Goal: Transaction & Acquisition: Obtain resource

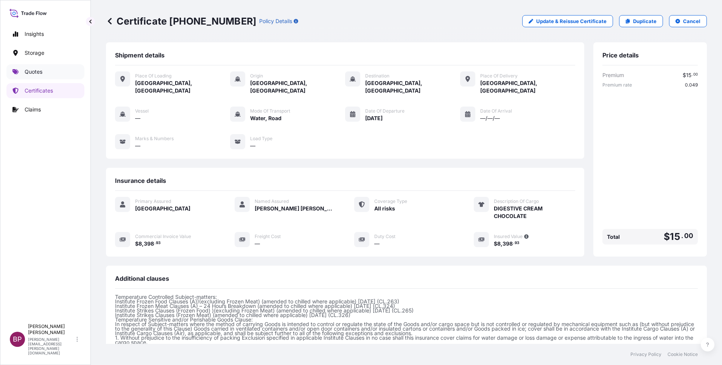
click at [29, 70] on p "Quotes" at bounding box center [34, 72] width 18 height 8
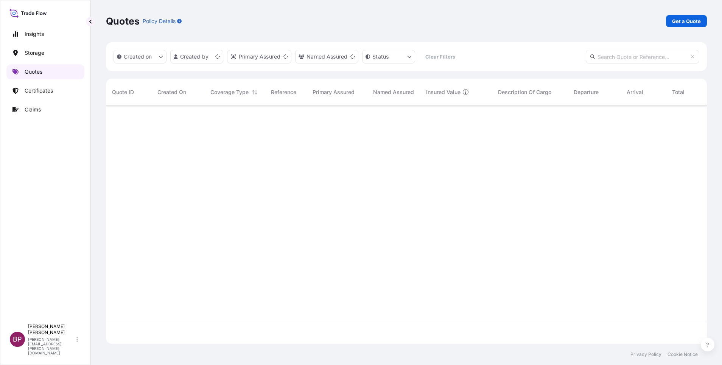
scroll to position [234, 592]
click at [695, 19] on p "Get a Quote" at bounding box center [686, 21] width 29 height 8
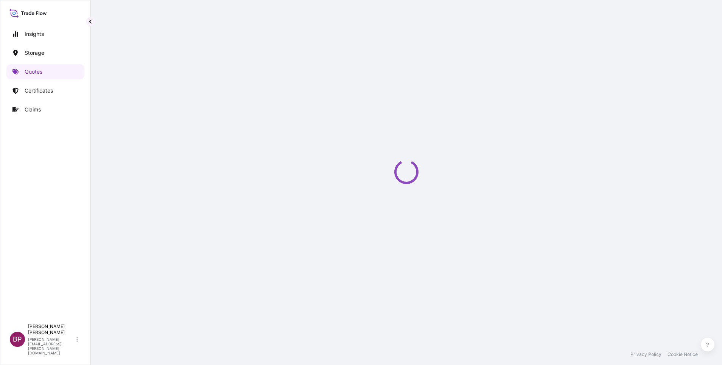
scroll to position [12, 0]
select select "Water"
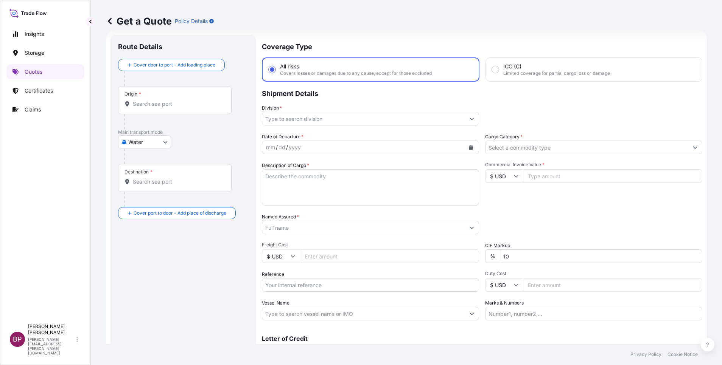
click at [527, 144] on input "Cargo Category *" at bounding box center [586, 148] width 203 height 14
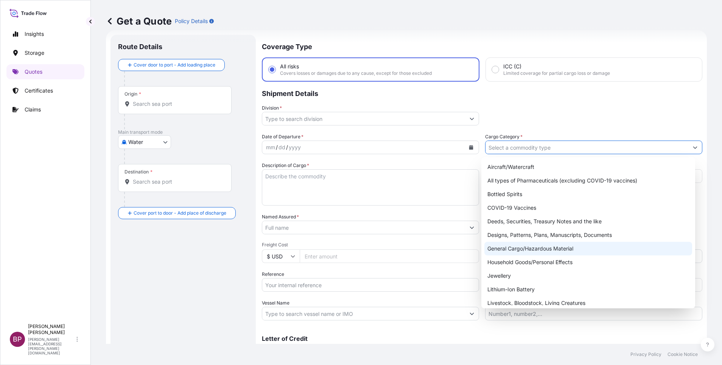
click at [524, 250] on div "General Cargo/Hazardous Material" at bounding box center [588, 249] width 208 height 14
type input "General Cargo/Hazardous Material"
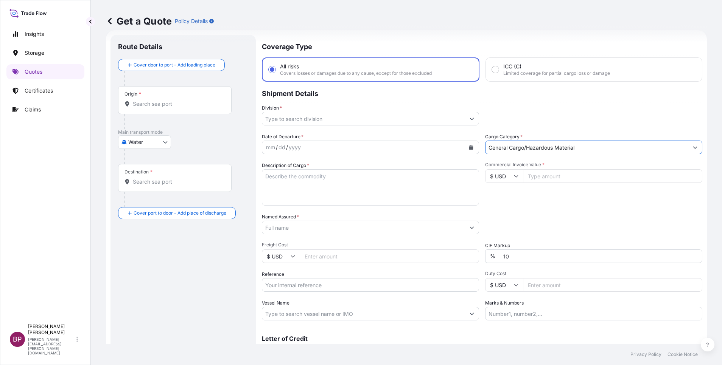
click at [470, 118] on icon "Show suggestions" at bounding box center [472, 119] width 5 height 5
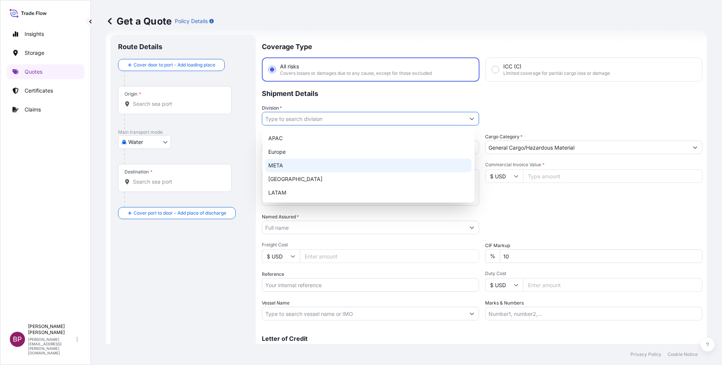
click at [304, 163] on div "META" at bounding box center [368, 166] width 206 height 14
type input "META"
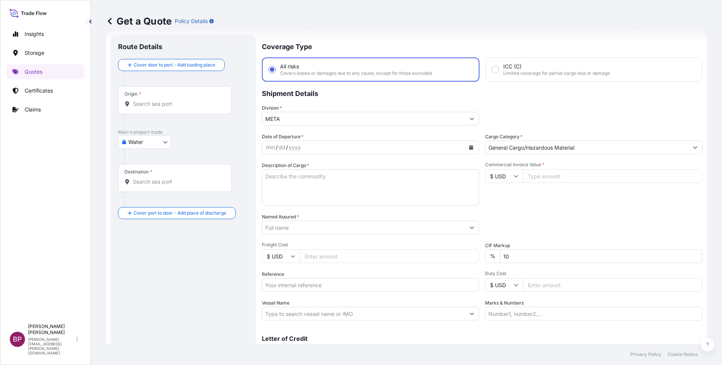
click at [547, 177] on input "Commercial Invoice Value *" at bounding box center [612, 176] width 179 height 14
paste input "135883.20"
type input "135883.20"
click at [522, 257] on input "10" at bounding box center [601, 257] width 202 height 14
drag, startPoint x: 506, startPoint y: 257, endPoint x: 459, endPoint y: 250, distance: 47.5
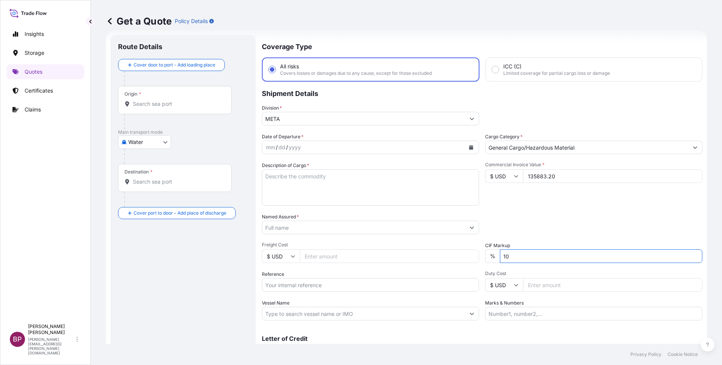
click at [460, 250] on div "Date of Departure * mm / dd / yyyy Cargo Category * General Cargo/Hazardous Mat…" at bounding box center [482, 227] width 440 height 188
type input "0"
click at [544, 233] on div "Packing Category Type to search a container mode Please select a primary mode o…" at bounding box center [593, 223] width 217 height 21
click at [586, 232] on div "Packing Category Type to search a container mode Please select a primary mode o…" at bounding box center [593, 223] width 217 height 21
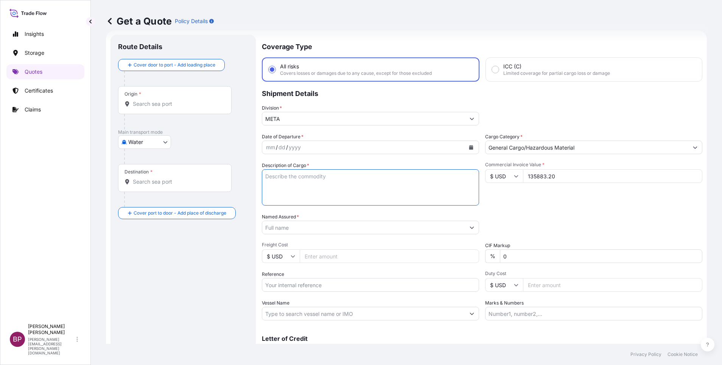
click at [308, 188] on textarea "Description of Cargo *" at bounding box center [370, 187] width 217 height 36
paste textarea "Cosmetics"
type textarea "Cosmetics"
click at [347, 288] on input "Reference" at bounding box center [370, 285] width 217 height 14
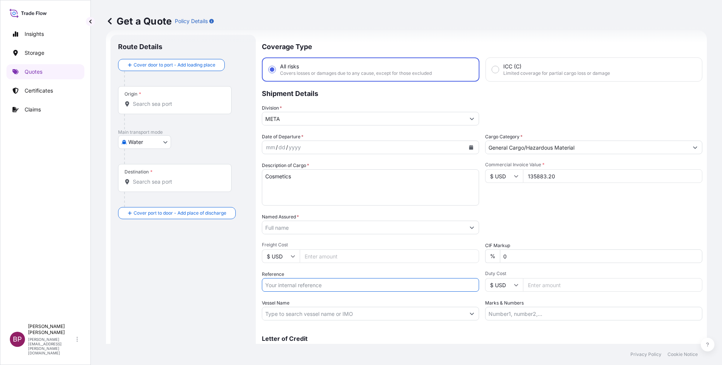
paste input "JULFI082503161 SSLS3005"
type input "JULFI082503161 SSLS3005"
click at [346, 226] on input "Named Assured *" at bounding box center [361, 228] width 199 height 14
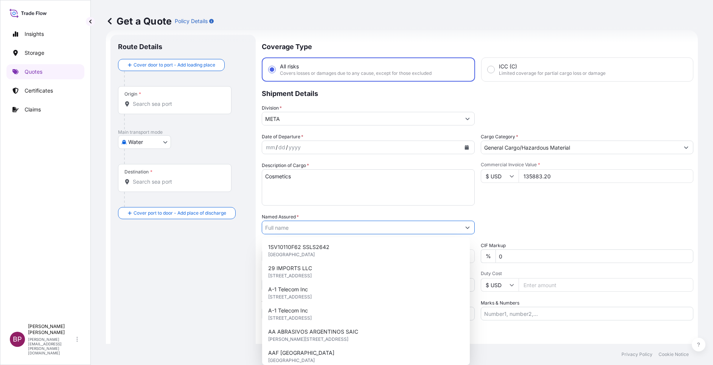
paste input "BAHJAT ABHOUR EST"
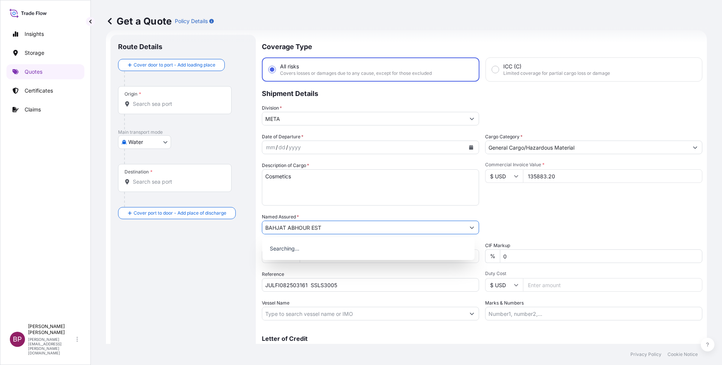
type input "BAHJAT ABHOUR EST"
click at [465, 145] on button "Calendar" at bounding box center [471, 148] width 12 height 12
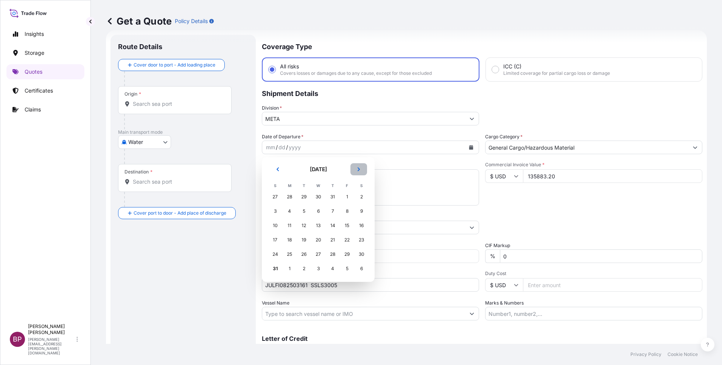
click at [355, 170] on button "Next" at bounding box center [358, 169] width 17 height 12
click at [287, 197] on div "1" at bounding box center [290, 197] width 14 height 14
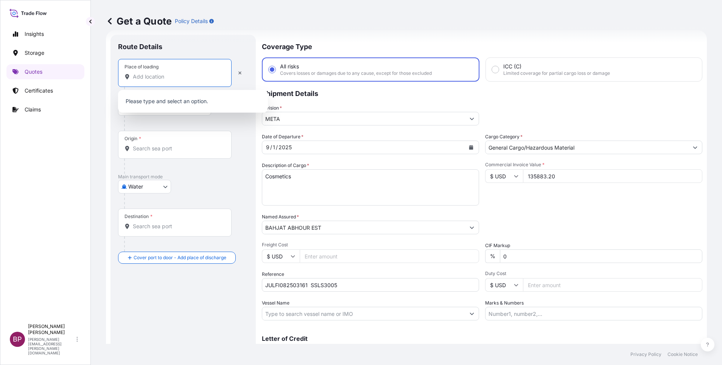
click at [170, 80] on input "Place of loading" at bounding box center [177, 77] width 89 height 8
paste input "Busan"
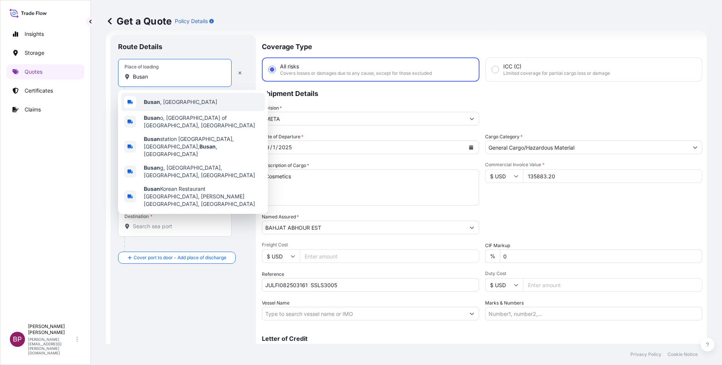
click at [183, 103] on span "Busan , [GEOGRAPHIC_DATA]" at bounding box center [180, 102] width 73 height 8
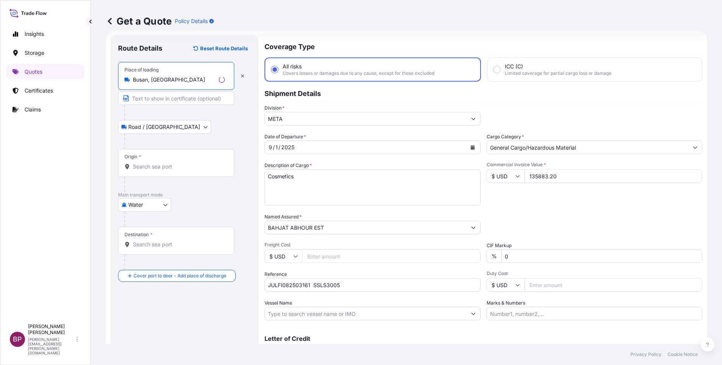
type input "Busan, [GEOGRAPHIC_DATA]"
click at [179, 159] on div "Origin *" at bounding box center [176, 163] width 116 height 28
click at [179, 163] on input "Origin *" at bounding box center [179, 167] width 92 height 8
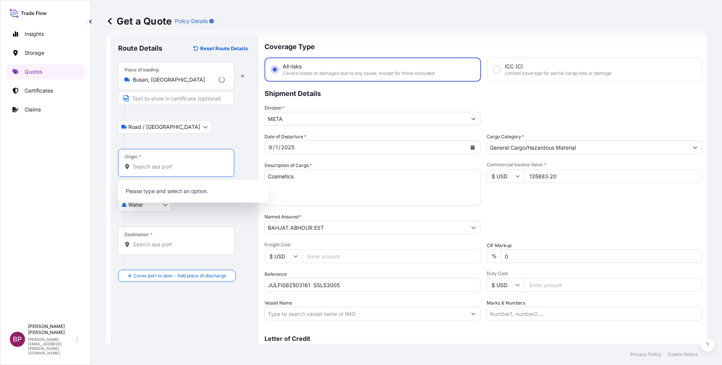
paste input "Busan"
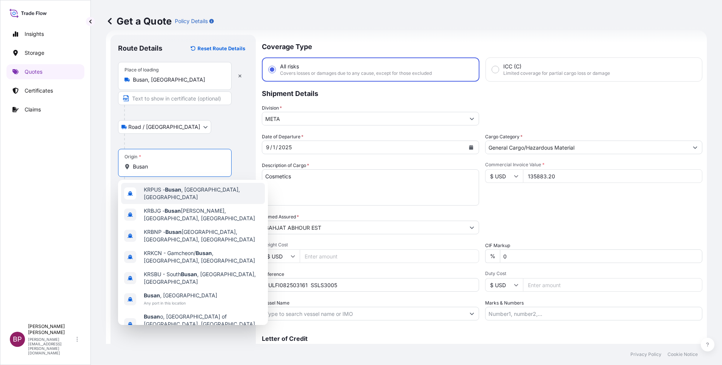
click at [196, 196] on span "KRPUS - [GEOGRAPHIC_DATA] , [GEOGRAPHIC_DATA], [GEOGRAPHIC_DATA]" at bounding box center [203, 193] width 118 height 15
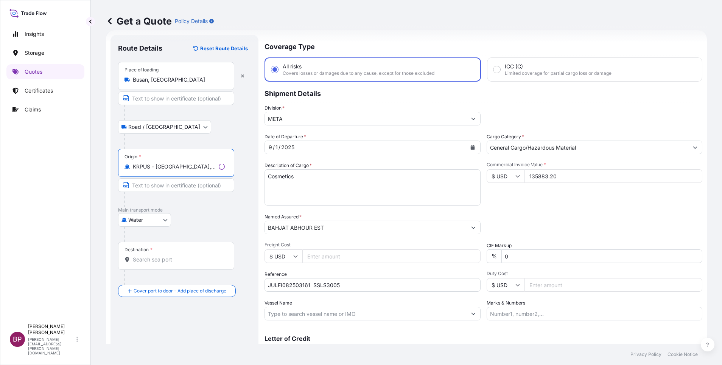
type input "KRPUS - [GEOGRAPHIC_DATA], [GEOGRAPHIC_DATA], [GEOGRAPHIC_DATA]"
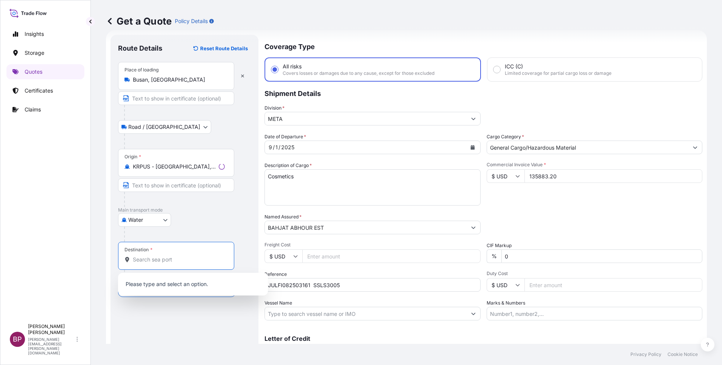
drag, startPoint x: 179, startPoint y: 262, endPoint x: 175, endPoint y: 267, distance: 6.8
click at [179, 262] on input "Destination *" at bounding box center [179, 260] width 92 height 8
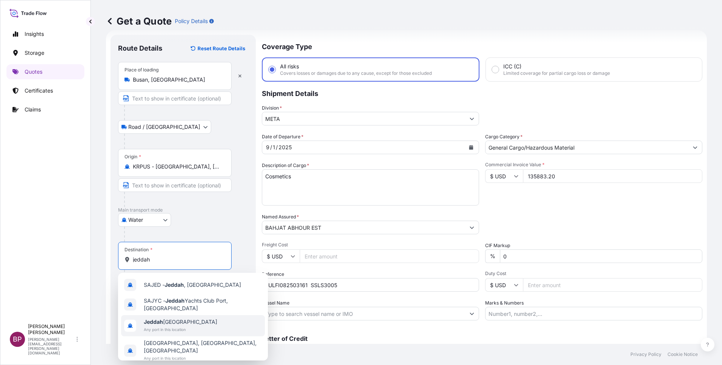
click at [188, 322] on span "Jeddah [GEOGRAPHIC_DATA]" at bounding box center [180, 323] width 73 height 8
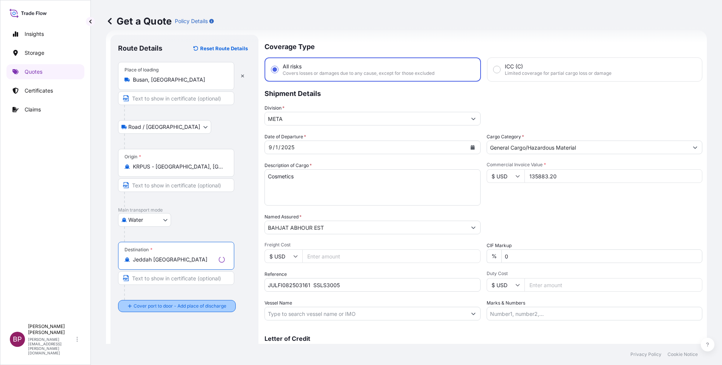
type input "Jeddah [GEOGRAPHIC_DATA]"
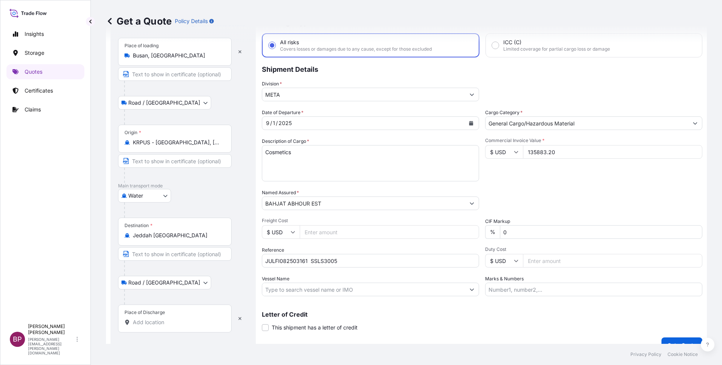
scroll to position [50, 0]
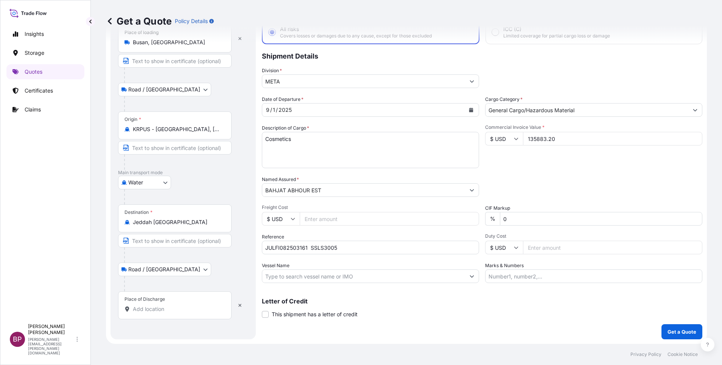
click at [167, 308] on input "Place of Discharge" at bounding box center [177, 310] width 89 height 8
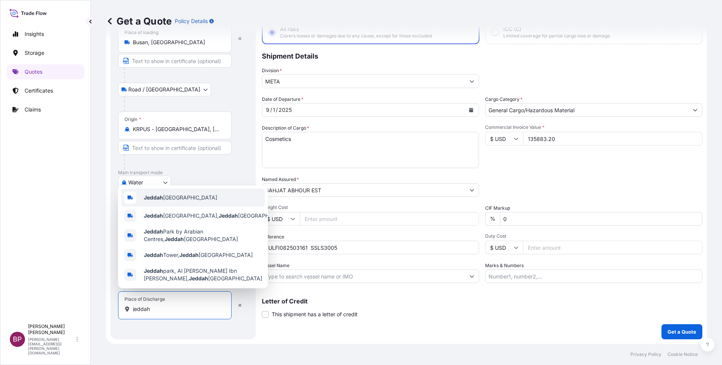
click at [177, 196] on span "Jeddah [GEOGRAPHIC_DATA]" at bounding box center [180, 198] width 73 height 8
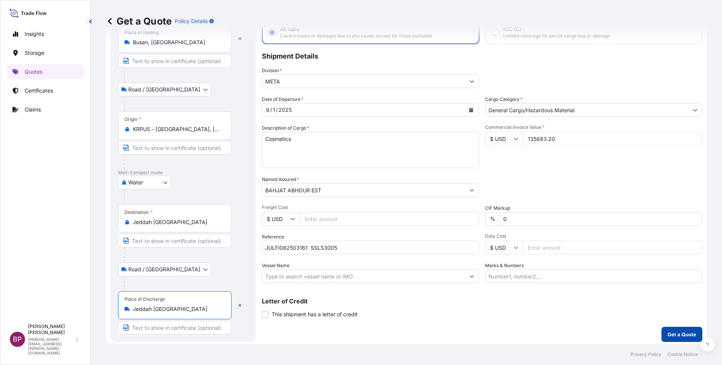
type input "Jeddah [GEOGRAPHIC_DATA]"
click at [667, 336] on p "Get a Quote" at bounding box center [681, 335] width 29 height 8
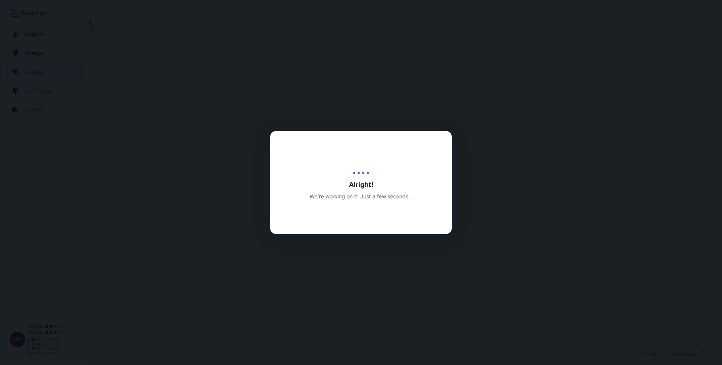
select select "Road / [GEOGRAPHIC_DATA]"
select select "Water"
select select "Road / [GEOGRAPHIC_DATA]"
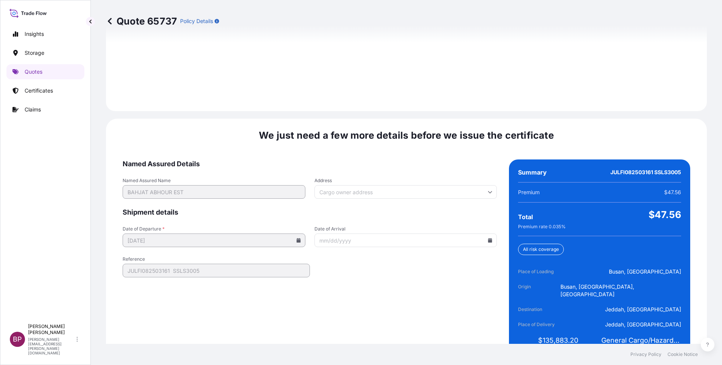
scroll to position [1121, 0]
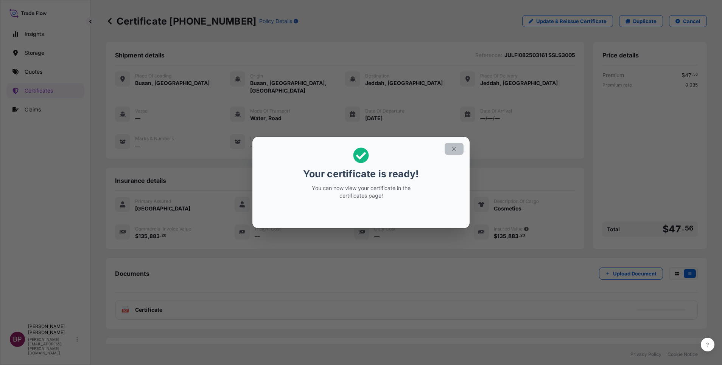
click at [455, 152] on icon "button" at bounding box center [454, 149] width 7 height 7
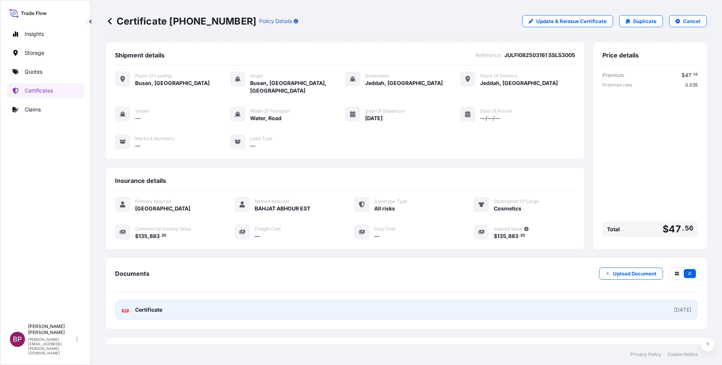
click at [151, 307] on span "Certificate" at bounding box center [148, 310] width 27 height 8
